Goal: Task Accomplishment & Management: Manage account settings

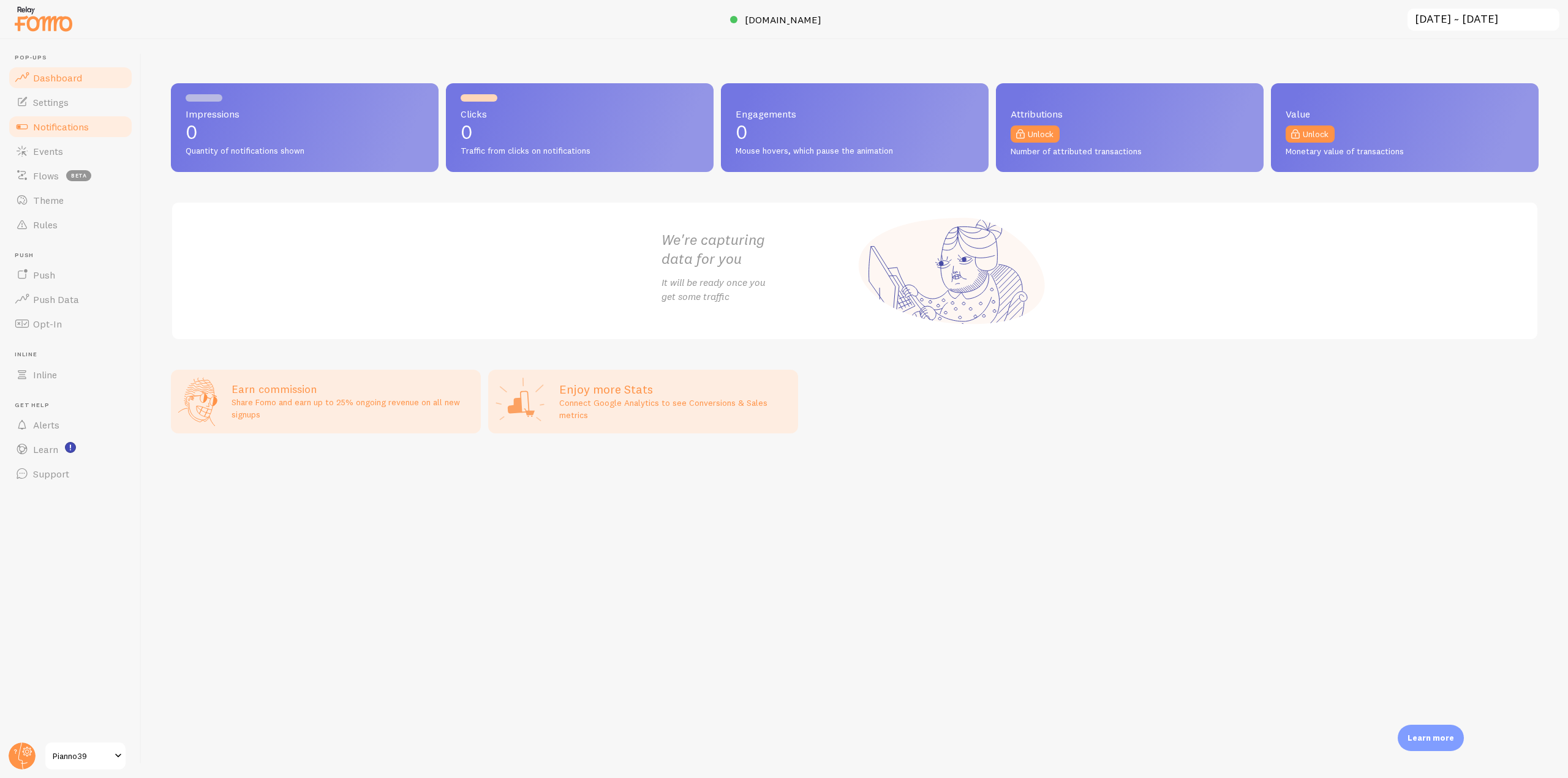
click at [100, 127] on link "Notifications" at bounding box center [70, 127] width 126 height 24
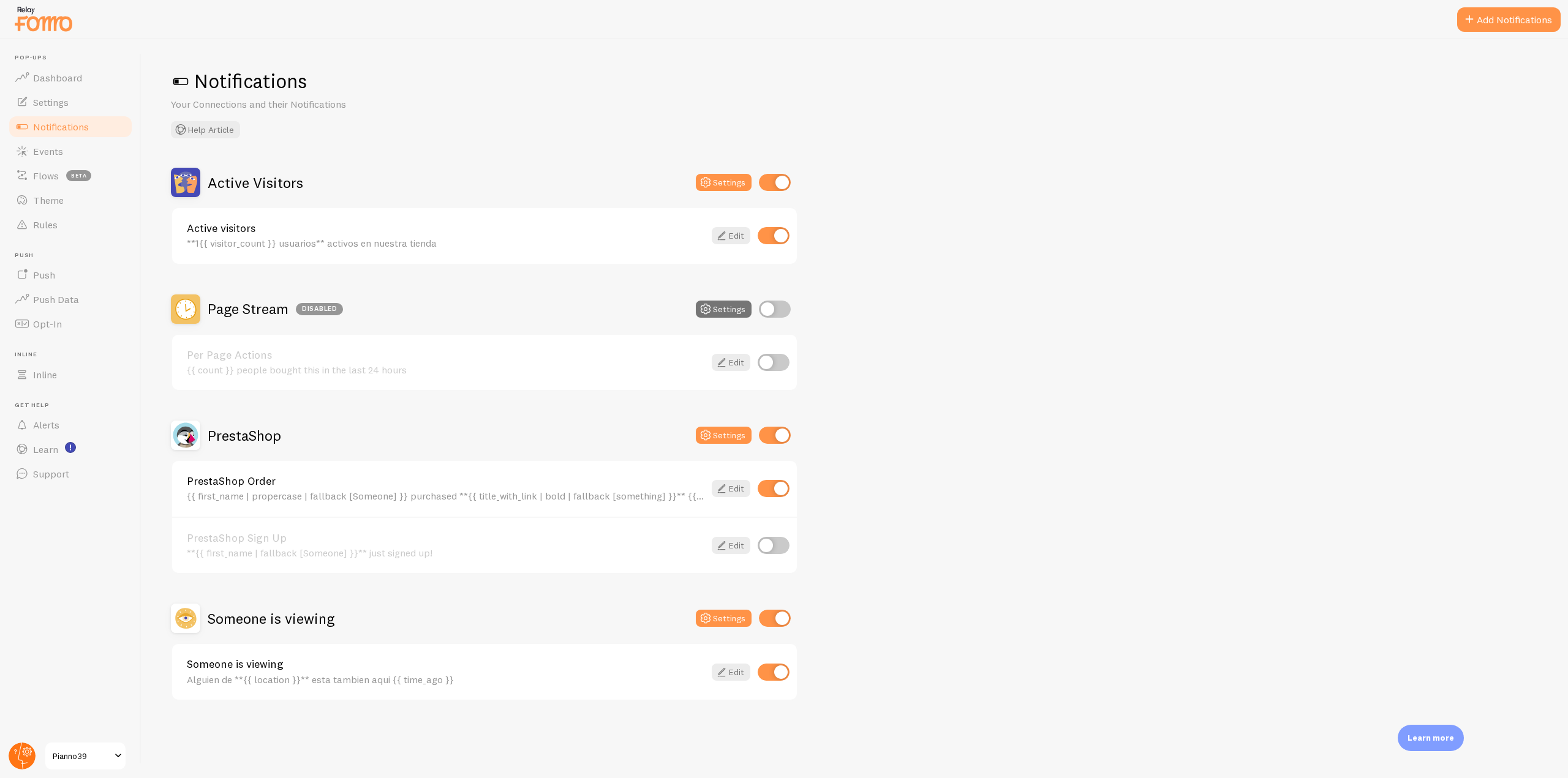
click at [19, 764] on circle at bounding box center [22, 755] width 27 height 27
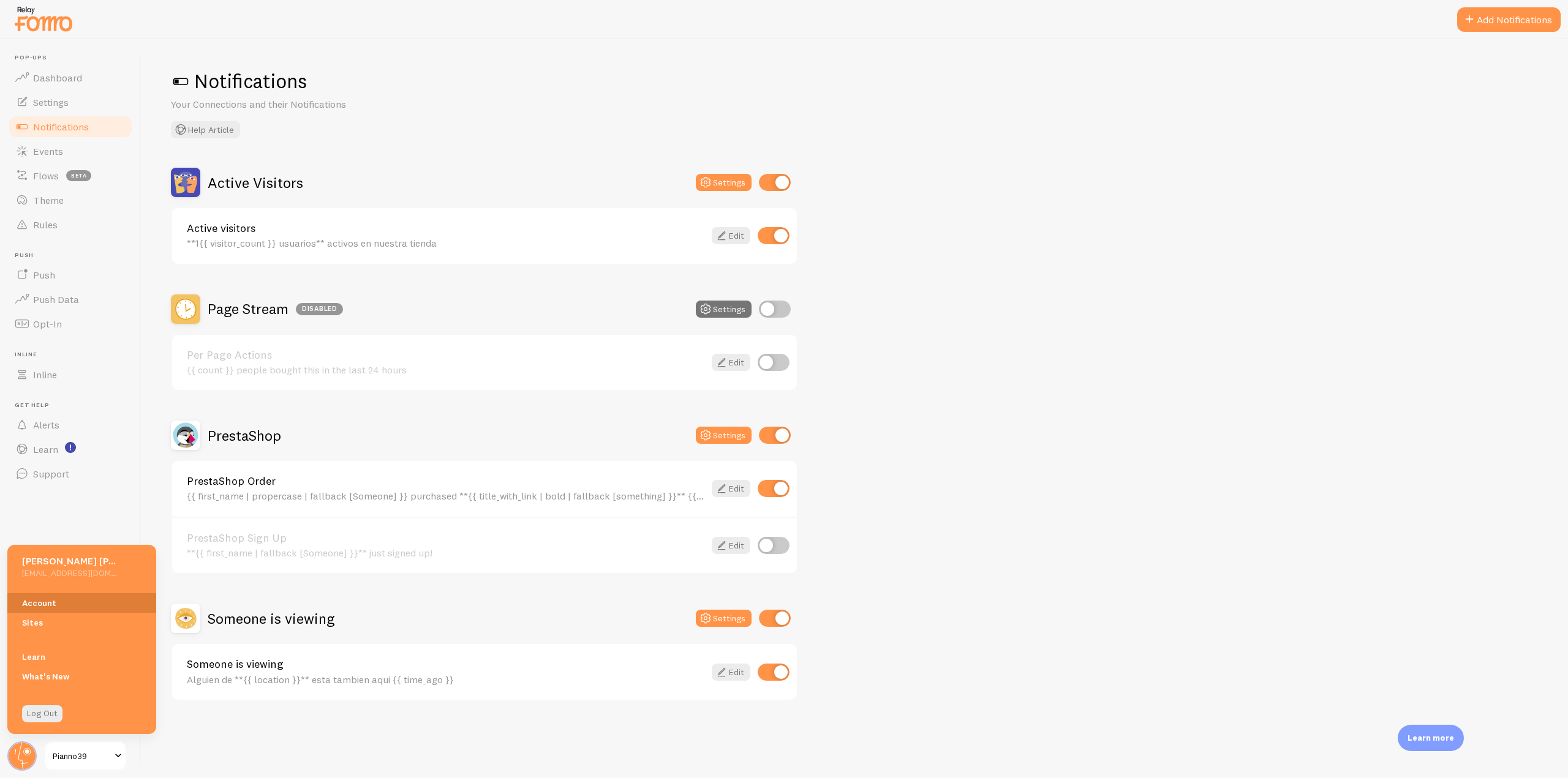
click at [49, 601] on link "Account" at bounding box center [81, 603] width 149 height 20
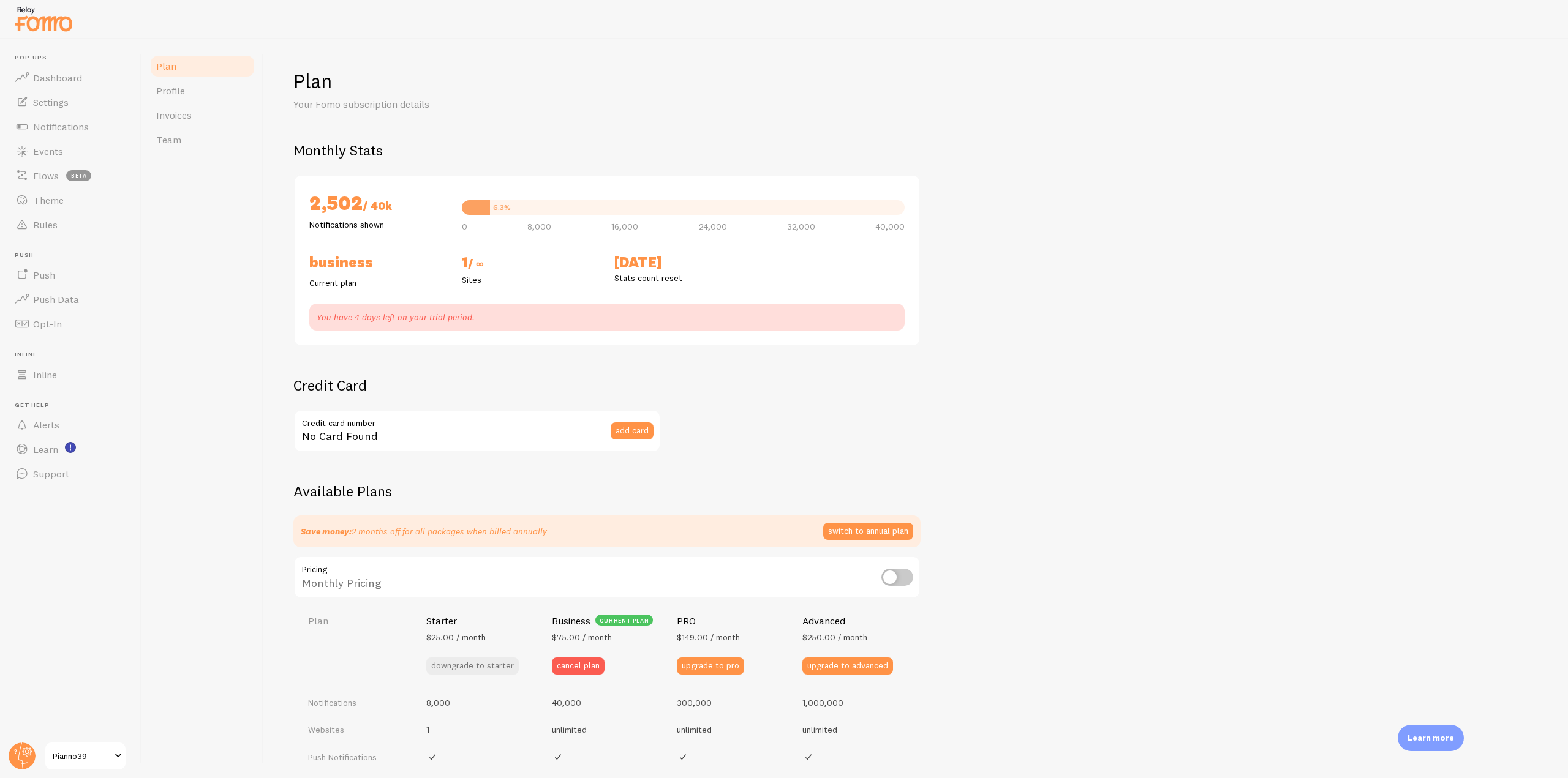
checkbox input "true"
click at [204, 134] on link "Team" at bounding box center [203, 139] width 107 height 24
